Goal: Task Accomplishment & Management: Use online tool/utility

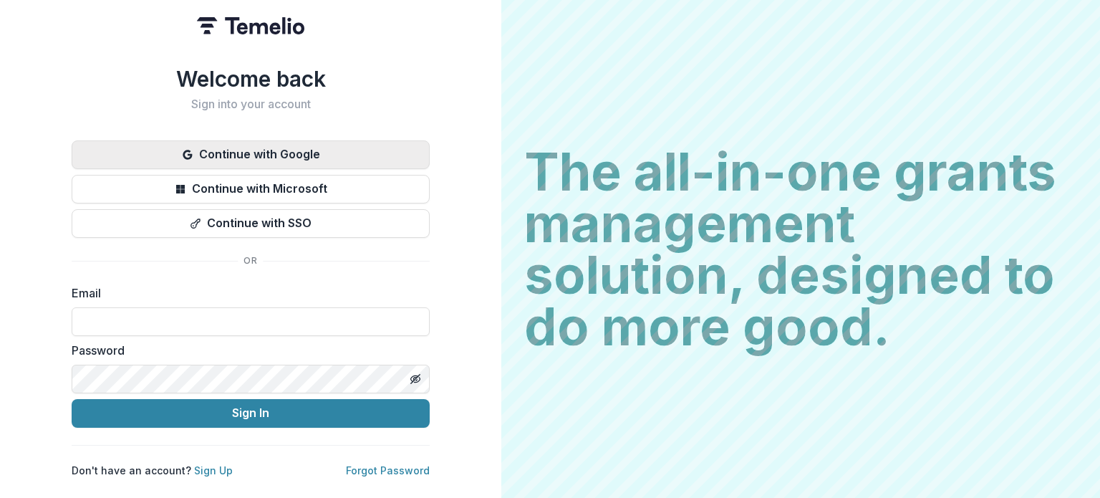
click at [320, 152] on button "Continue with Google" at bounding box center [251, 154] width 358 height 29
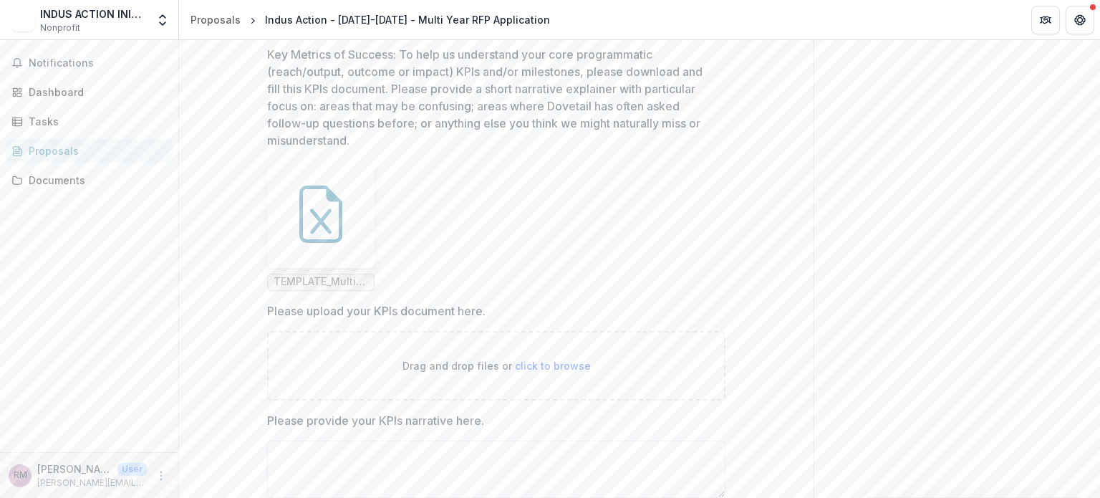
scroll to position [3255, 0]
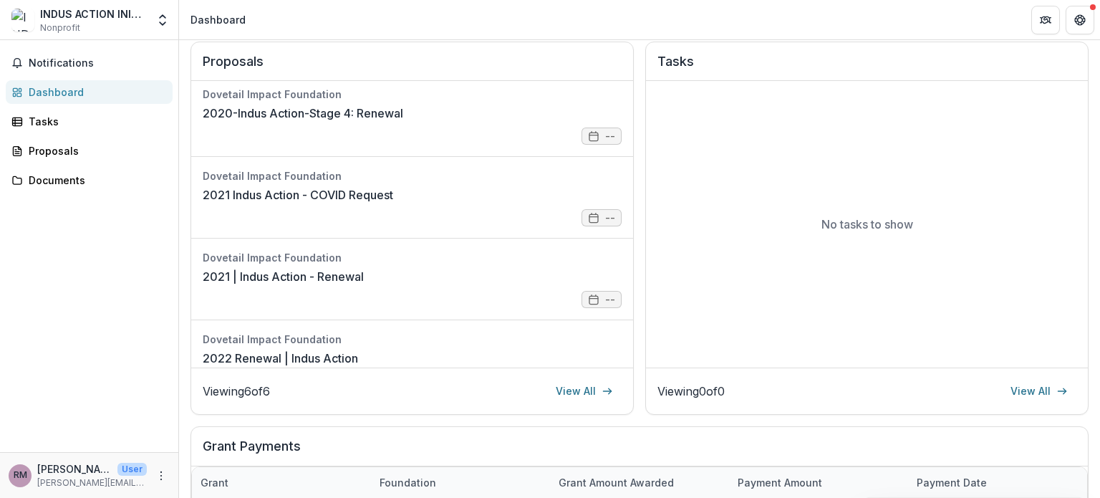
scroll to position [169, 0]
